Goal: Transaction & Acquisition: Purchase product/service

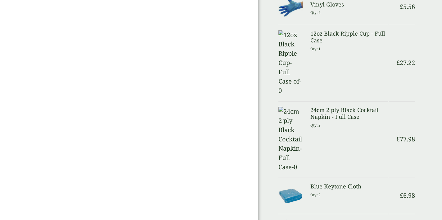
scroll to position [534, 0]
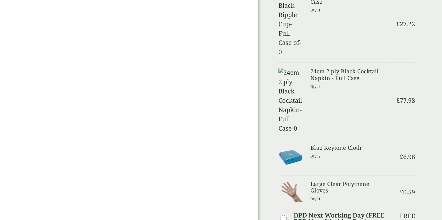
scroll to position [594, 0]
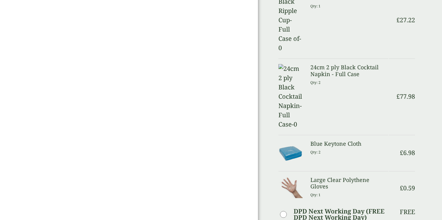
scroll to position [575, 0]
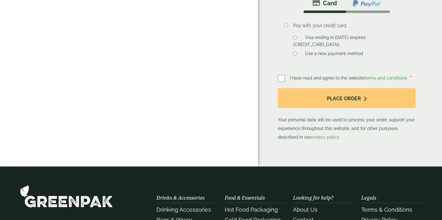
click at [288, 85] on div "I have read and agree to the website terms and conditions * Place order Your pe…" at bounding box center [346, 108] width 138 height 68
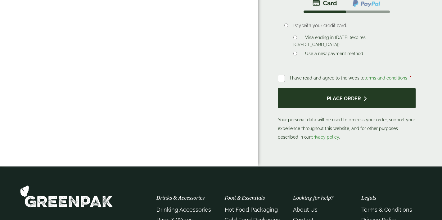
click at [292, 91] on button "Place order" at bounding box center [346, 98] width 138 height 20
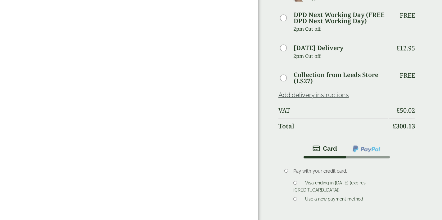
scroll to position [657, 0]
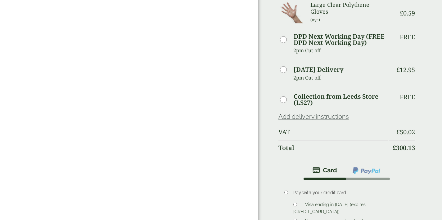
scroll to position [620, 0]
